Goal: Task Accomplishment & Management: Use online tool/utility

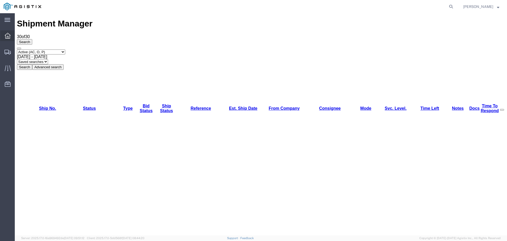
click at [5, 35] on div at bounding box center [7, 35] width 15 height 11
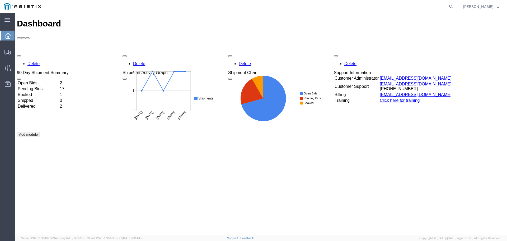
click at [37, 92] on td "Booked" at bounding box center [37, 94] width 41 height 5
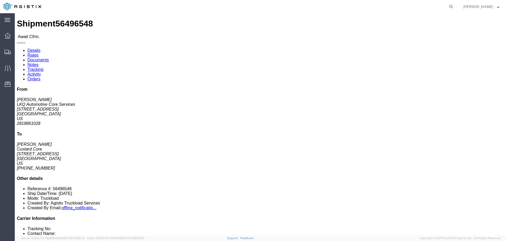
click button "button"
drag, startPoint x: 101, startPoint y: 50, endPoint x: 154, endPoint y: 52, distance: 52.6
click address "Custard Core ([PERSON_NAME]) [STREET_ADDRESS][PERSON_NAME] [GEOGRAPHIC_DATA] [G…"
copy address "Custard Core ([PERSON_NAME])"
drag, startPoint x: 102, startPoint y: 55, endPoint x: 121, endPoint y: 57, distance: 19.0
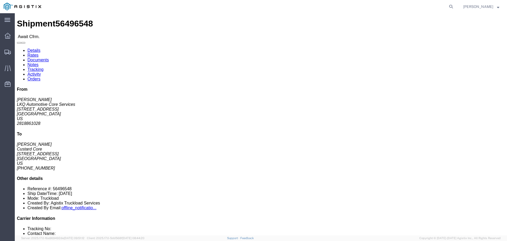
click address "Custard Core ([PERSON_NAME]) [STREET_ADDRESS][PERSON_NAME] [GEOGRAPHIC_DATA] [G…"
click div "Ship From LKQ Automotive Core Services ([PERSON_NAME]) 1760 [STREET_ADDRESS] [E…"
drag, startPoint x: 5, startPoint y: 50, endPoint x: 86, endPoint y: 53, distance: 80.9
click div "Ship From LKQ Automotive Core Services ([PERSON_NAME]) 1760 [STREET_ADDRESS] 28…"
copy address "LKQ Automotive Core Services ([PERSON_NAME])"
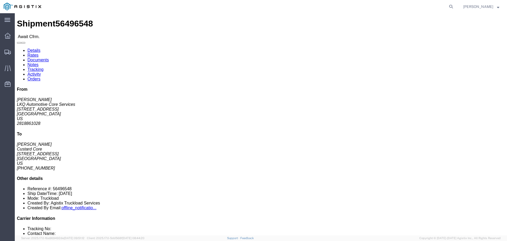
drag, startPoint x: 6, startPoint y: 60, endPoint x: 57, endPoint y: 62, distance: 51.2
click address "LKQ Automotive Core Services ([PERSON_NAME]) 1760 [STREET_ADDRESS] 2818861028 […"
copy address "[STREET_ADDRESS]"
click div "Ship From LKQ Automotive Core Services ([PERSON_NAME]) 1760 [STREET_ADDRESS] [E…"
drag, startPoint x: 101, startPoint y: 50, endPoint x: 155, endPoint y: 52, distance: 54.4
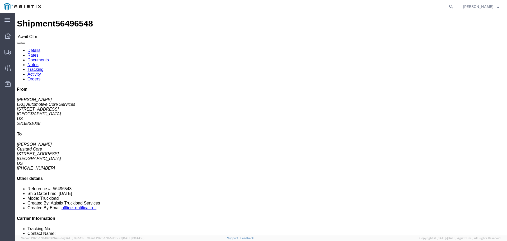
click div "Ship To Custard Core ([PERSON_NAME]) [STREET_ADDRESS][PERSON_NAME] [GEOGRAPHIC_…"
copy address "Custard Core ([PERSON_NAME])"
drag, startPoint x: 133, startPoint y: 56, endPoint x: 99, endPoint y: 55, distance: 34.1
click div "Ship To Custard Core ([PERSON_NAME]) [STREET_ADDRESS][PERSON_NAME] [GEOGRAPHIC_…"
copy address "[STREET_ADDRESS]"
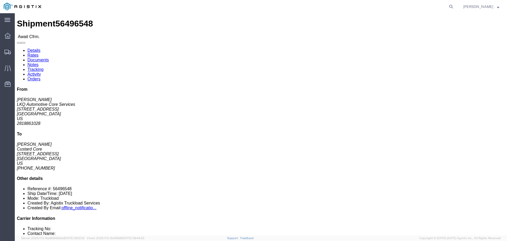
click div "Ship To Custard Core ([PERSON_NAME]) [STREET_ADDRESS][PERSON_NAME] [GEOGRAPHIC_…"
click link "Rates"
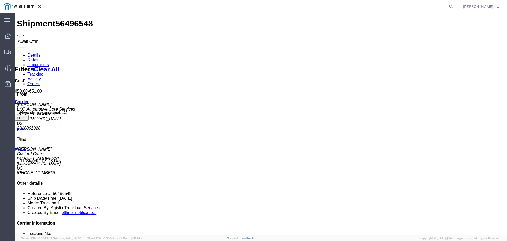
click at [30, 53] on link "Details" at bounding box center [33, 55] width 13 height 4
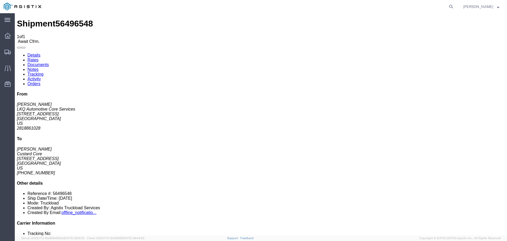
drag, startPoint x: 334, startPoint y: 51, endPoint x: 319, endPoint y: 50, distance: 15.6
click b "56496548"
copy b "56496548"
click h4 "Routing & Vehicle Information"
drag, startPoint x: 349, startPoint y: 56, endPoint x: 355, endPoint y: 57, distance: 6.2
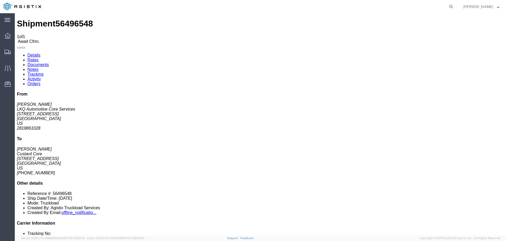
click p "Bill Of Lading: 56496548 Purchase Order: ENG-08192025"
drag, startPoint x: 6, startPoint y: 77, endPoint x: 27, endPoint y: 78, distance: 22.0
click address "LKQ Automotive Core Services ([PERSON_NAME]) 1760 [STREET_ADDRESS] 2818861028 […"
copy address "2818861028"
drag, startPoint x: 5, startPoint y: 83, endPoint x: 88, endPoint y: 87, distance: 83.0
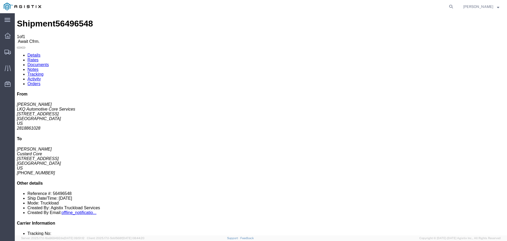
click div "Ship From LKQ Automotive Core Services ([PERSON_NAME]) 1760 [STREET_ADDRESS] 28…"
copy address "[EMAIL_ADDRESS][DOMAIN_NAME]; [EMAIL_ADDRESS][DOMAIN_NAME]"
click div "24 Pallet(s) Standard (Stackable) Total weight: 42500.00 LBS Carton count: 0 Di…"
drag, startPoint x: 102, startPoint y: 71, endPoint x: 125, endPoint y: 72, distance: 23.5
click address "Custard Core ([PERSON_NAME]) [STREET_ADDRESS][PERSON_NAME] [GEOGRAPHIC_DATA] [G…"
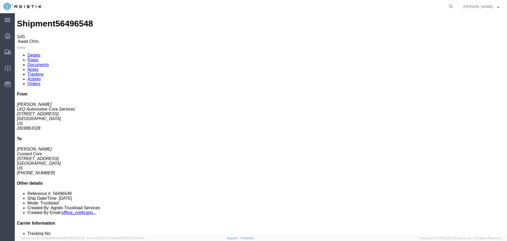
copy address "[PHONE_NUMBER]"
click div "Leg 1 - Truckload Vehicle 1: Standard Dry Van (53 Feet) Number of trucks: 1"
click link "Confirm"
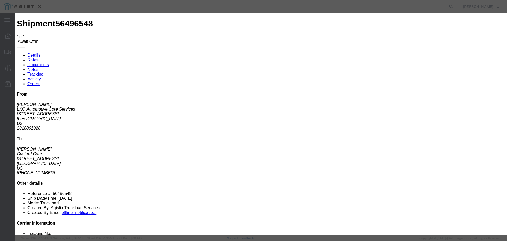
click input "text"
paste input "31492-07207"
type input "31492-07207"
click input "text"
type input "[PERSON_NAME]"
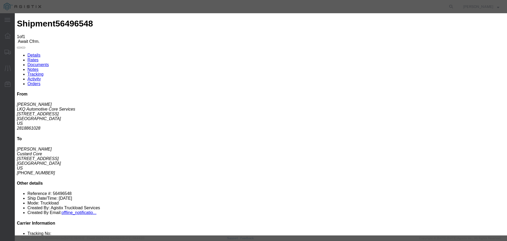
click input "text"
type input "5862656432"
click div "Confirmation Details Use my profile Bill of Lading Number 31492-07207 Person Mo…"
click button "Submit"
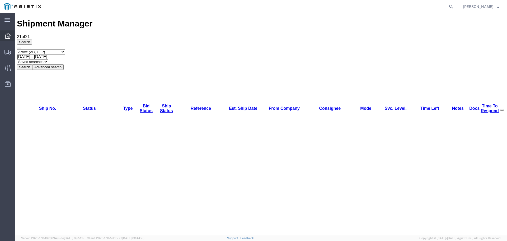
click at [10, 37] on icon at bounding box center [8, 36] width 6 height 6
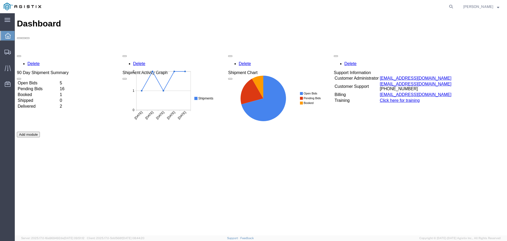
click at [40, 92] on td "Booked" at bounding box center [37, 94] width 41 height 5
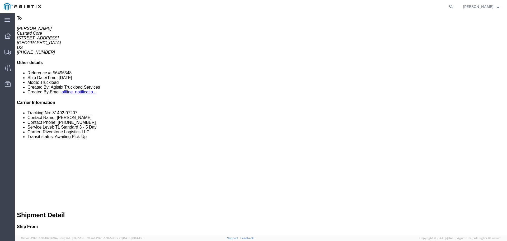
scroll to position [40, 0]
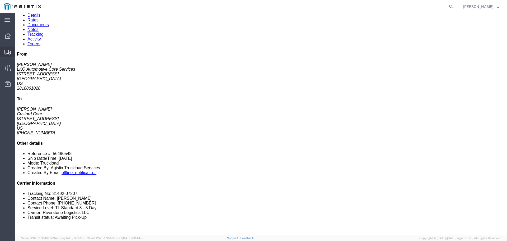
click at [18, 50] on span "Shipments" at bounding box center [17, 51] width 4 height 11
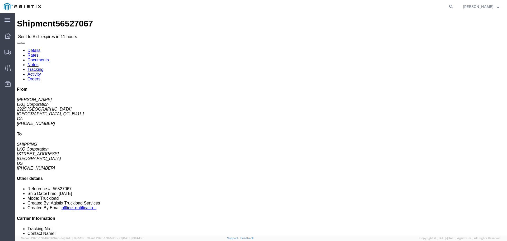
click button "button"
drag, startPoint x: 5, startPoint y: 66, endPoint x: 36, endPoint y: 67, distance: 31.2
click address "LKQ Corporation ([PERSON_NAME]) 7160 2925 [GEOGRAPHIC_DATA] [GEOGRAPHIC_DATA] 4…"
click link "Enter / Modify Bid"
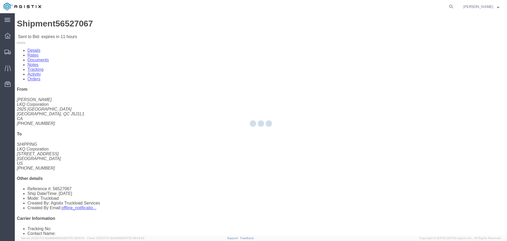
select select "22593"
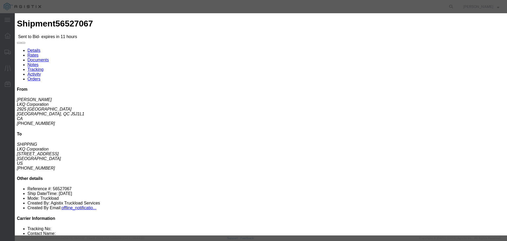
drag, startPoint x: 265, startPoint y: 48, endPoint x: 266, endPoint y: 52, distance: 3.9
click select "Select Rail TL Standard 3 - 5 Day"
select select "41882"
click select "Select Rail TL Standard 3 - 5 Day"
click div "Bid Information Vendor Select Riverstone Logistics LLC Service Level Select Rai…"
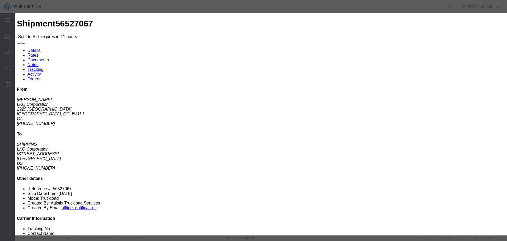
click input "text"
type input "RLX"
click h3 "Legs"
type input "1"
click input "1"
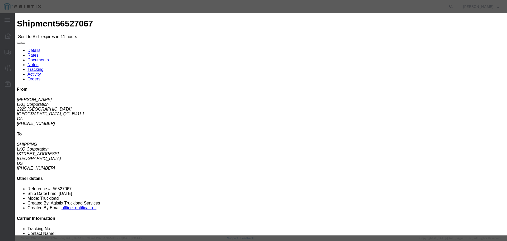
click input "1"
type input "3"
click input "number"
type input "2850"
click div "Add charge"
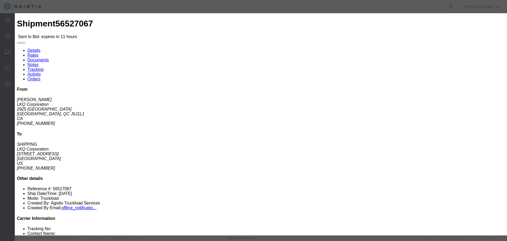
click button "Submit"
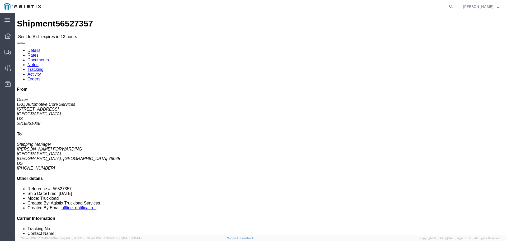
click link "Enter / Modify Bid"
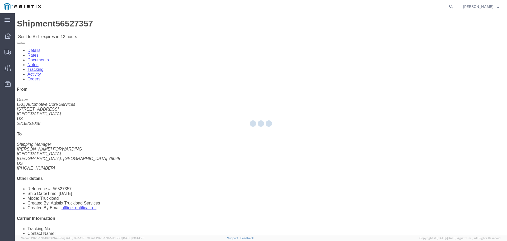
select select "22593"
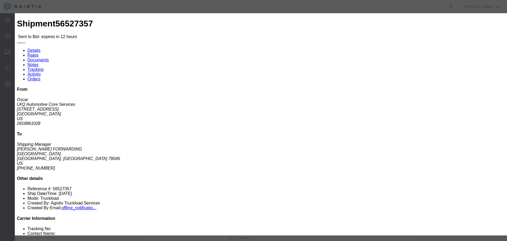
click icon "button"
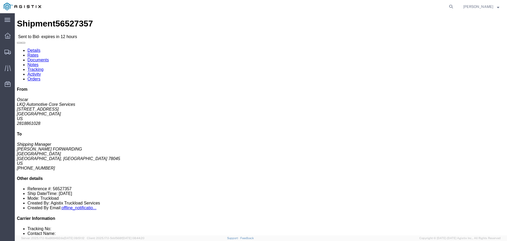
click link "Enter / Modify Bid"
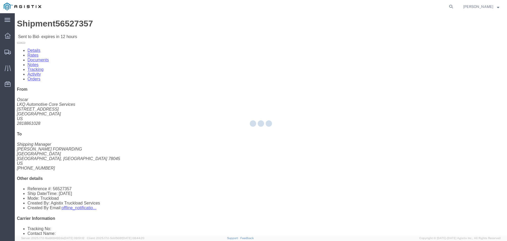
select select "22593"
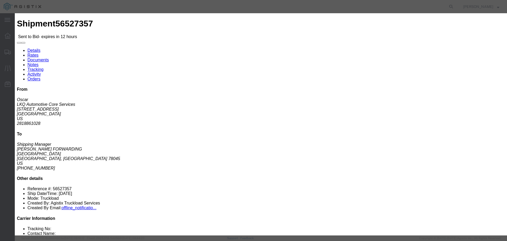
click input "number"
type input "1"
click select "Select Rail TL Standard 3 - 5 Day"
select select "41882"
click select "Select Rail TL Standard 3 - 5 Day"
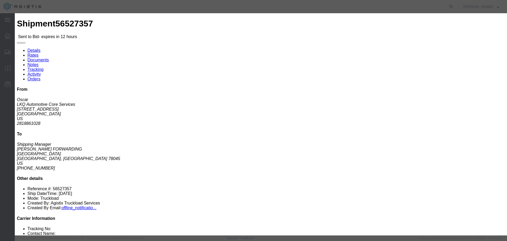
click input "text"
type input "RLX"
click input "number"
type input "635"
click button "Submit"
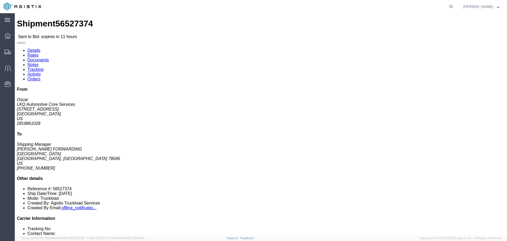
click icon "button"
click link "Enter / Modify Bid"
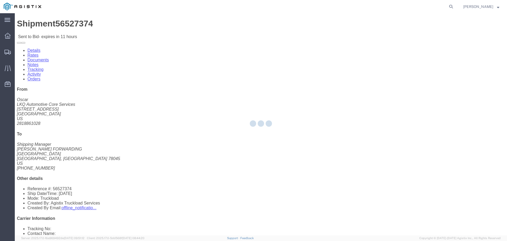
select select "22593"
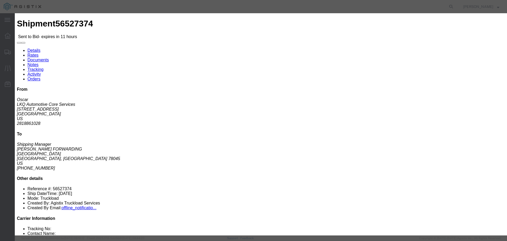
drag, startPoint x: 258, startPoint y: 48, endPoint x: 259, endPoint y: 50, distance: 3.0
click select "Select Rail TL Standard 3 - 5 Day"
select select "41882"
click select "Select Rail TL Standard 3 - 5 Day"
click div "Bid Information Vendor Select Riverstone Logistics LLC Service Level Select Rai…"
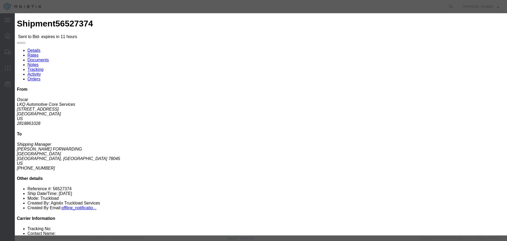
click input "text"
type input "RLX"
drag, startPoint x: 369, startPoint y: 103, endPoint x: 367, endPoint y: 105, distance: 2.8
click input "number"
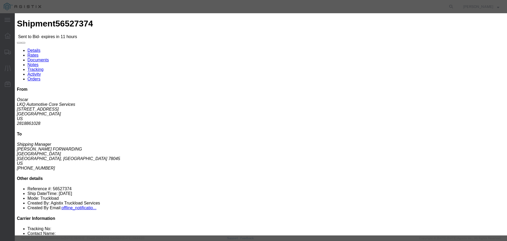
type input "640"
click input "number"
type input "1"
click textarea
click button "Submit"
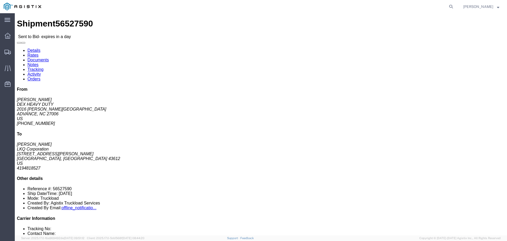
click icon "button"
click link "Enter / Modify Bid"
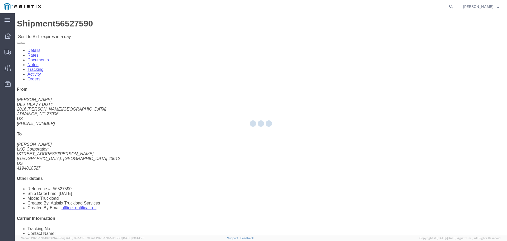
select select "22593"
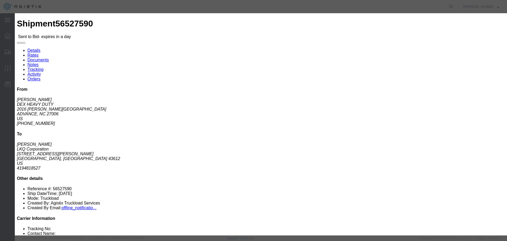
click select "Select Rail TL Standard 3 - 5 Day"
drag, startPoint x: 260, startPoint y: 72, endPoint x: 265, endPoint y: 68, distance: 7.2
click h3 "Legs"
click select "Select Rail TL Standard 3 - 5 Day"
select select "41882"
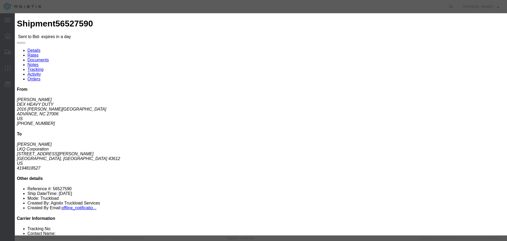
click select "Select Rail TL Standard 3 - 5 Day"
click input "text"
type input "RLX"
click select "Select Air Less than Truckload Multi-Leg Ocean Freight Rail Small Parcel Truckl…"
select select "TL"
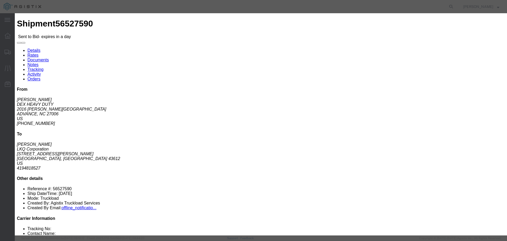
click select "Select Air Less than Truckload Multi-Leg Ocean Freight Rail Small Parcel Truckl…"
click input "number"
type input "1"
click input "number"
type input "1500"
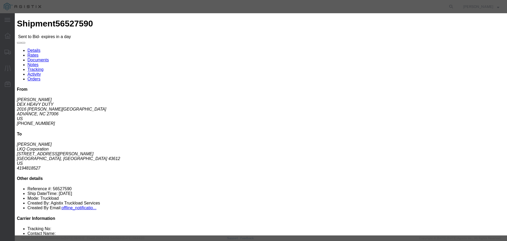
click button "Submit"
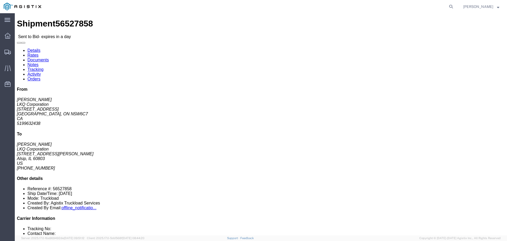
click button "button"
click link "Enter / Modify Bid"
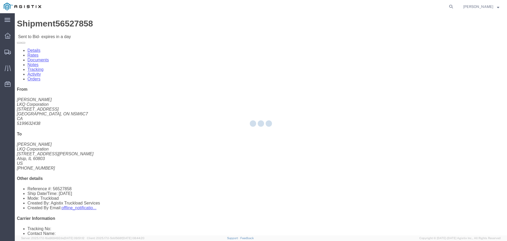
select select "22593"
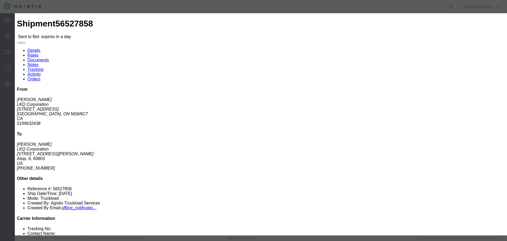
click select "Select Rail TL Standard 3 - 5 Day"
select select "41882"
click select "Select Rail TL Standard 3 - 5 Day"
click input "text"
type input "RLX"
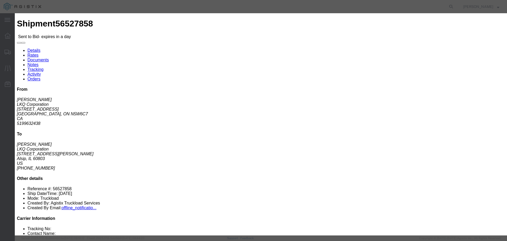
click div "Bid Information Vendor Select Riverstone Logistics LLC Service Level Select Rai…"
click select "Select Air Less than Truckload Multi-Leg Ocean Freight Rail Small Parcel Truckl…"
select select "TL"
click select "Select Air Less than Truckload Multi-Leg Ocean Freight Rail Small Parcel Truckl…"
click input "number"
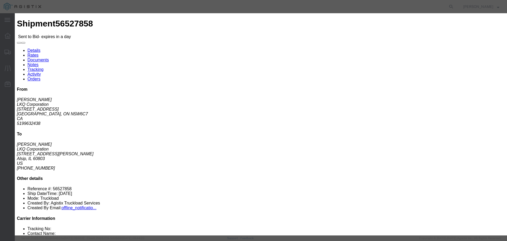
type input "1"
click input "number"
type input "1550"
click button "Submit"
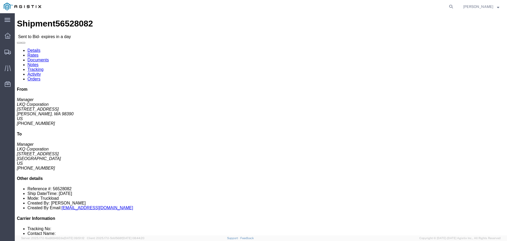
click button "button"
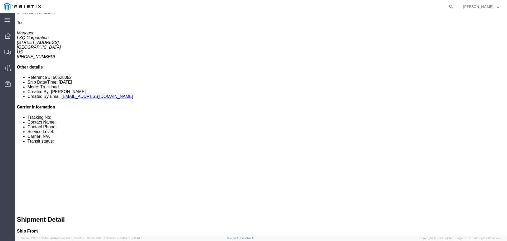
click link "Enter / Modify Bid"
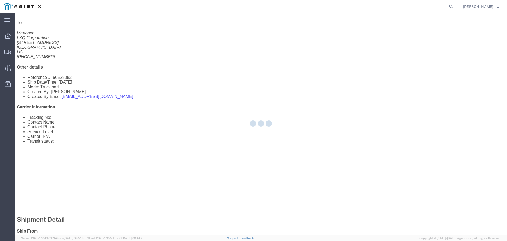
select select "22593"
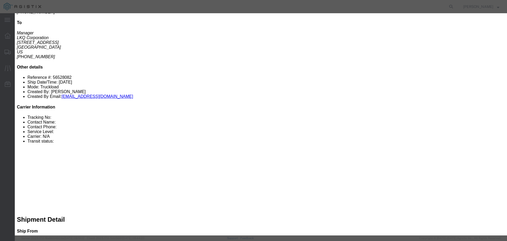
click select "Select Rail TL Standard 3 - 5 Day"
select select "41882"
click select "Select Rail TL Standard 3 - 5 Day"
click input "text"
type input "RLX"
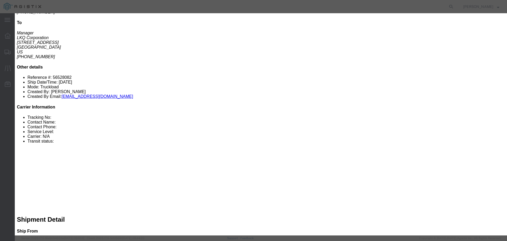
click select "Select Air Less than Truckload Multi-Leg Ocean Freight Rail Small Parcel Truckl…"
select select "TL"
click select "Select Air Less than Truckload Multi-Leg Ocean Freight Rail Small Parcel Truckl…"
click input "number"
type input "4"
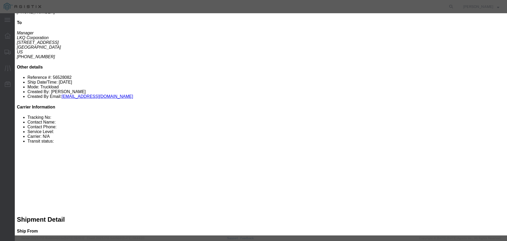
click input "number"
type input "4800"
click button "Submit"
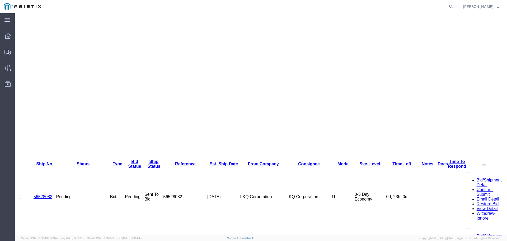
scroll to position [0, 0]
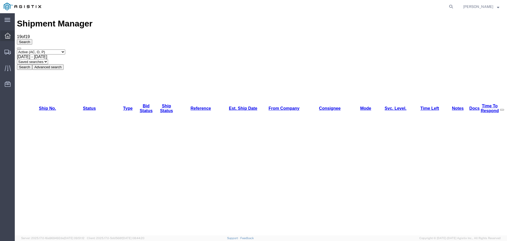
click at [8, 38] on icon at bounding box center [8, 36] width 6 height 6
